Goal: Check status: Check status

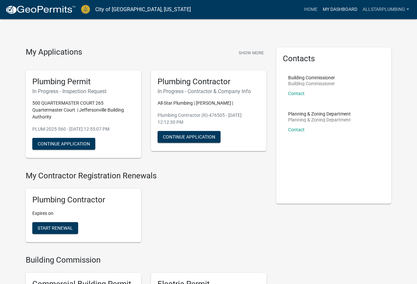
click at [337, 8] on link "My Dashboard" at bounding box center [340, 9] width 40 height 13
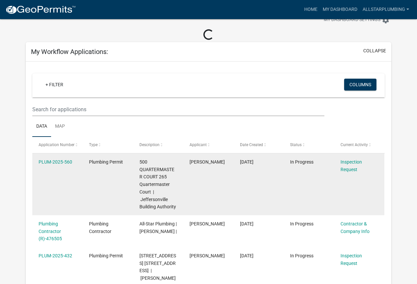
scroll to position [33, 0]
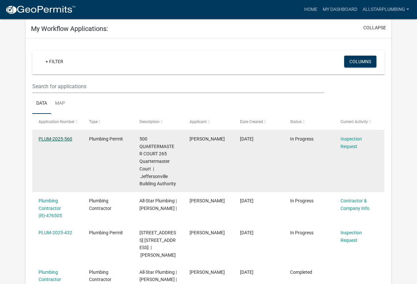
click at [59, 151] on datatable-body-cell "PLUM-2025-560" at bounding box center [57, 162] width 50 height 62
click at [64, 136] on link "PLUM-2025-560" at bounding box center [56, 138] width 34 height 5
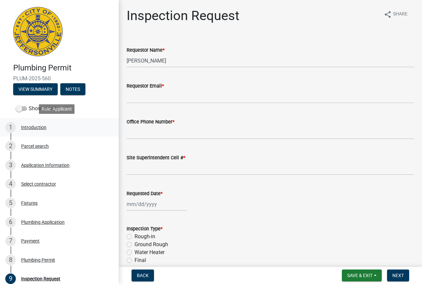
click at [44, 125] on div "Introduction" at bounding box center [33, 127] width 25 height 5
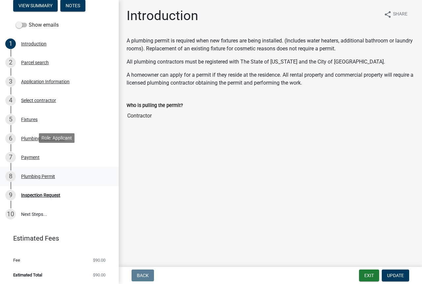
scroll to position [85, 0]
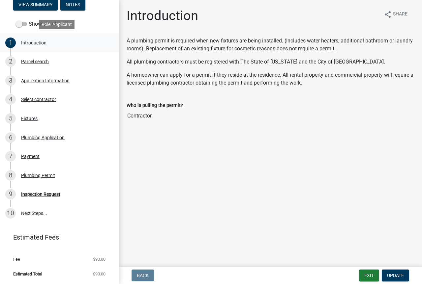
click at [36, 41] on div "Introduction" at bounding box center [33, 43] width 25 height 5
click at [44, 177] on div "Plumbing Permit" at bounding box center [38, 175] width 34 height 5
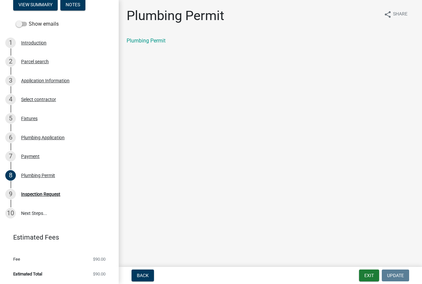
click at [153, 37] on div "Plumbing Permit" at bounding box center [270, 41] width 297 height 8
click at [155, 39] on link "Plumbing Permit" at bounding box center [146, 41] width 39 height 6
